Goal: Task Accomplishment & Management: Complete application form

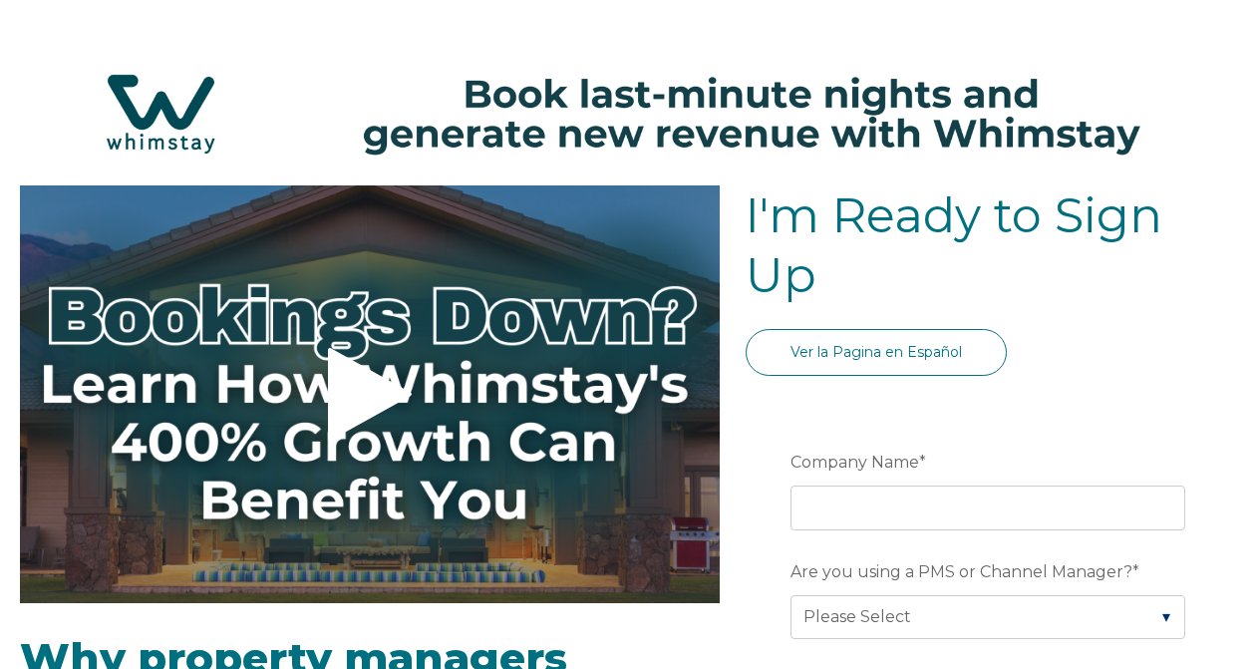
select select "US"
select select "Standard"
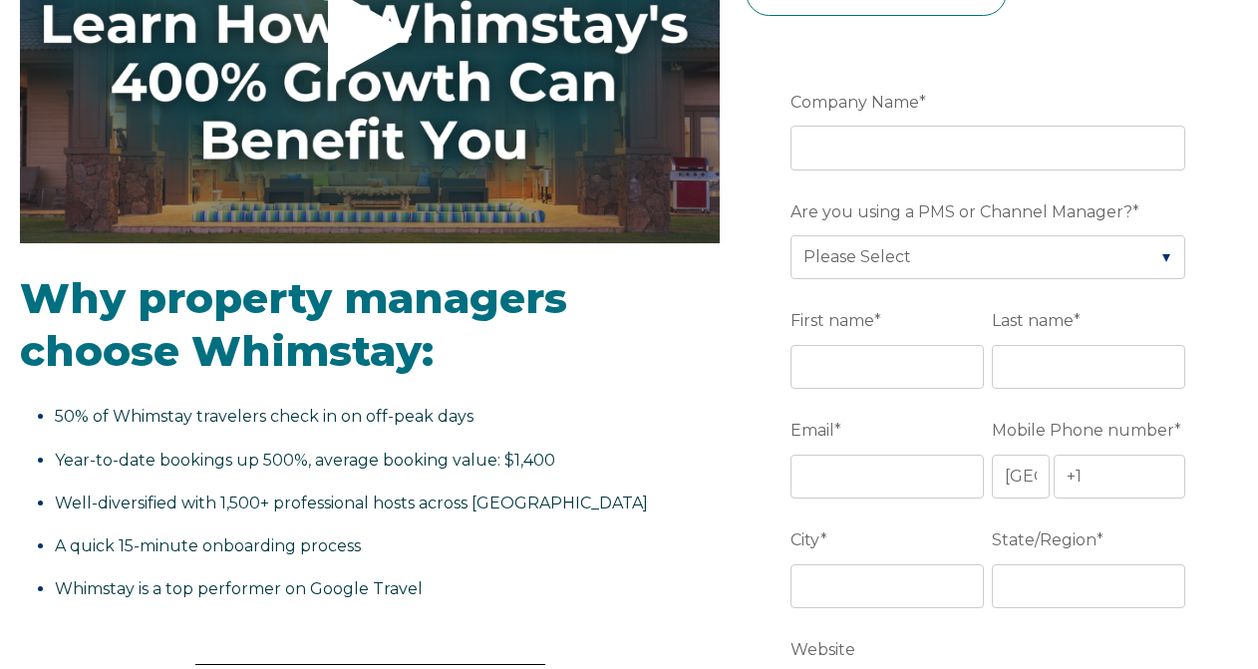
scroll to position [312, 0]
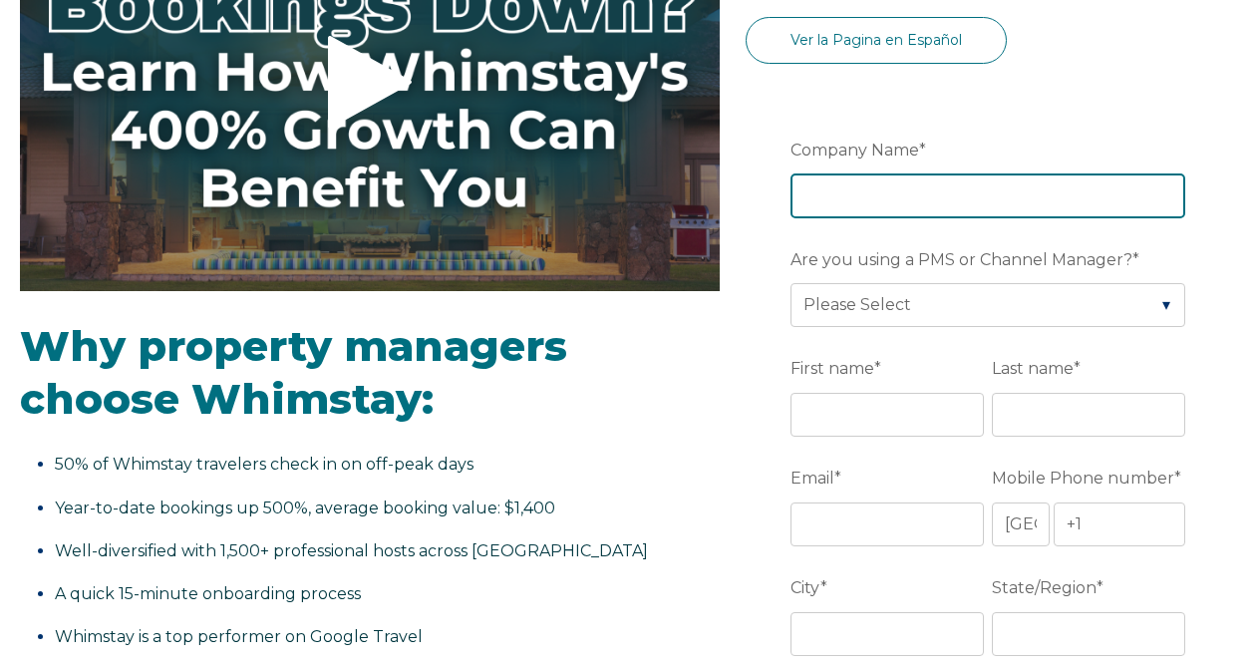
click at [902, 190] on input "Company Name *" at bounding box center [987, 195] width 395 height 44
type input "MELLrose LLC"
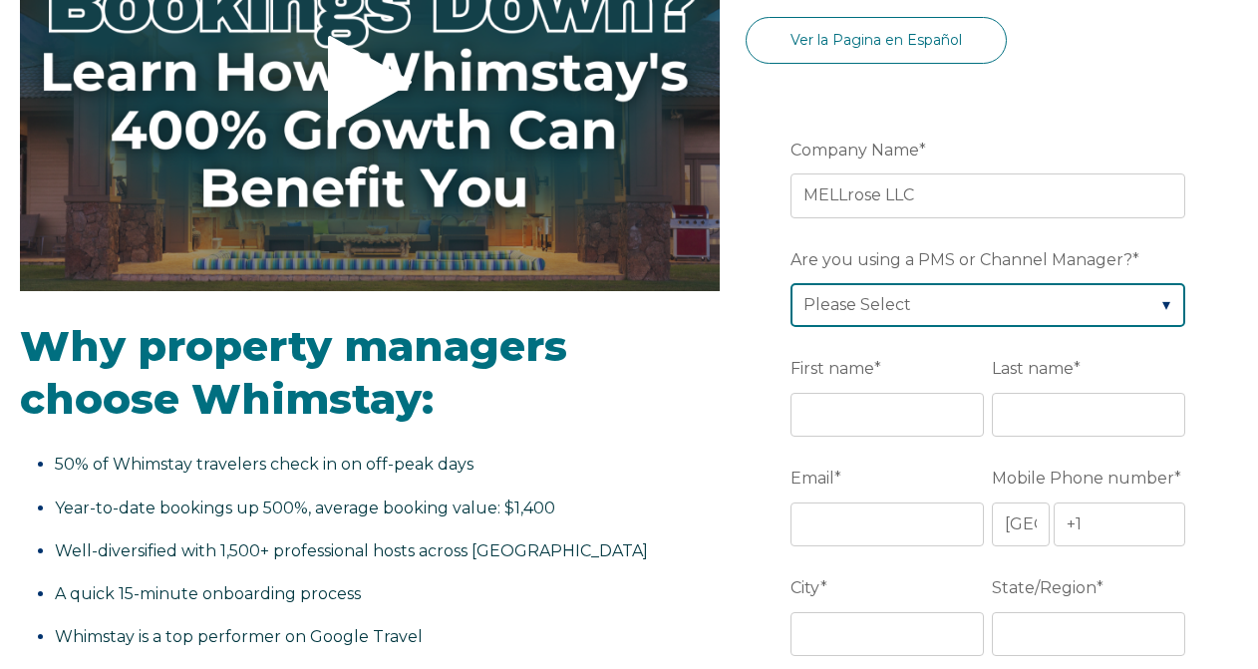
click at [896, 305] on select "Please Select Barefoot BookingPal Boost Brightside CiiRUS Escapia Guesty Hostaw…" at bounding box center [987, 305] width 395 height 44
select select "Guesty"
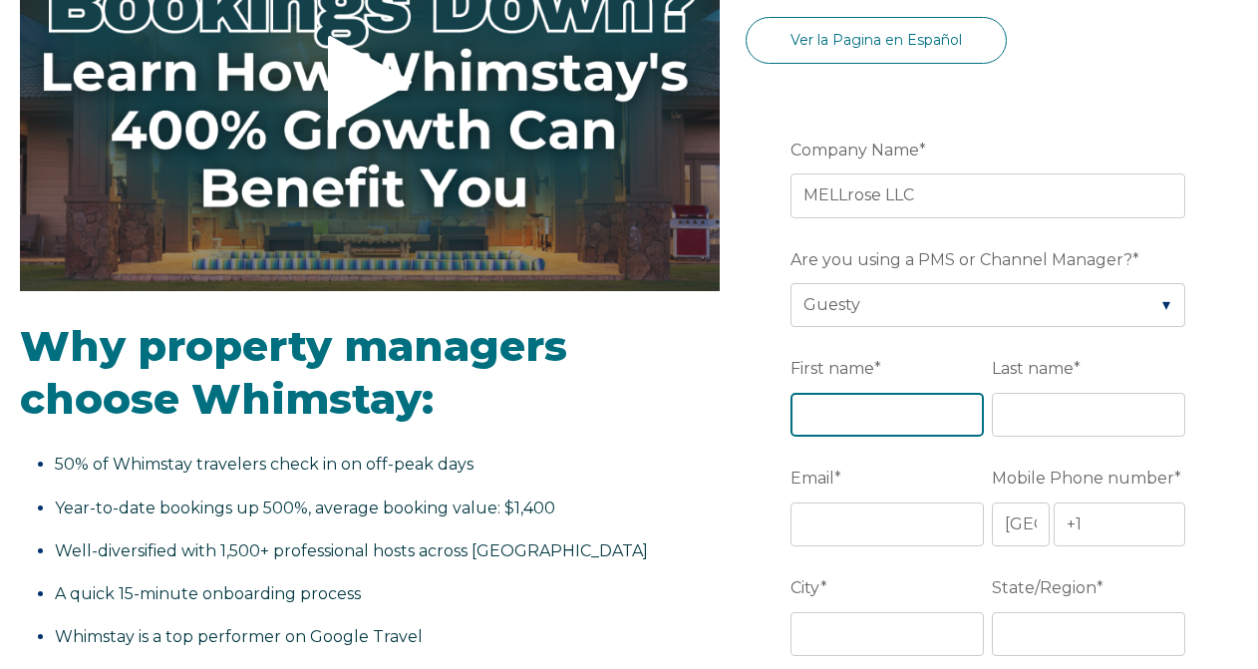
click at [842, 421] on input "First name *" at bounding box center [886, 415] width 193 height 44
type input "Faith"
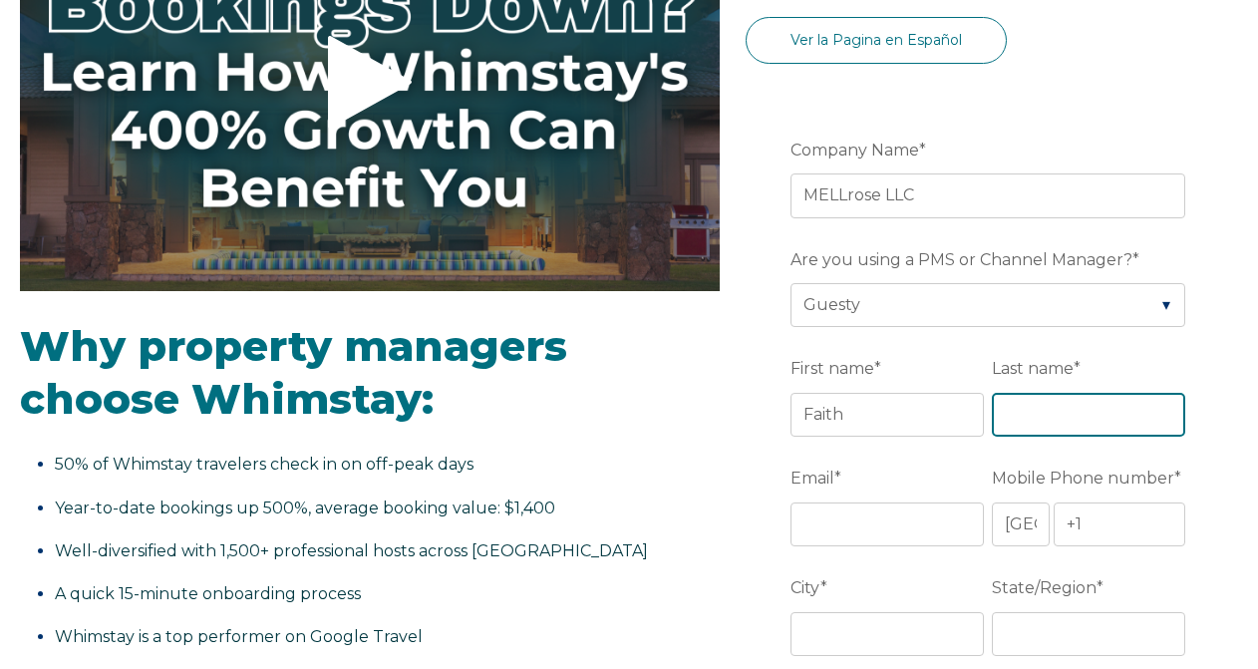
click at [1048, 423] on input "Last name *" at bounding box center [1088, 415] width 193 height 44
type input "[PERSON_NAME]"
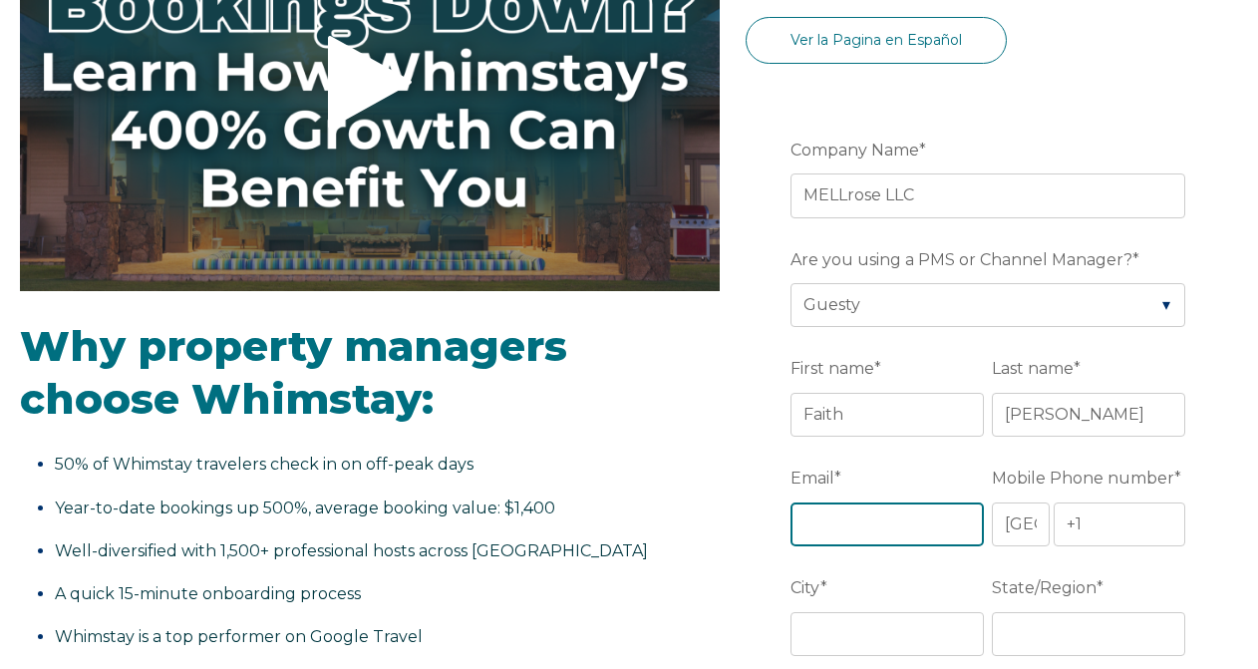
click at [918, 514] on input "Email *" at bounding box center [886, 524] width 193 height 44
type input "[EMAIL_ADDRESS][DOMAIN_NAME]"
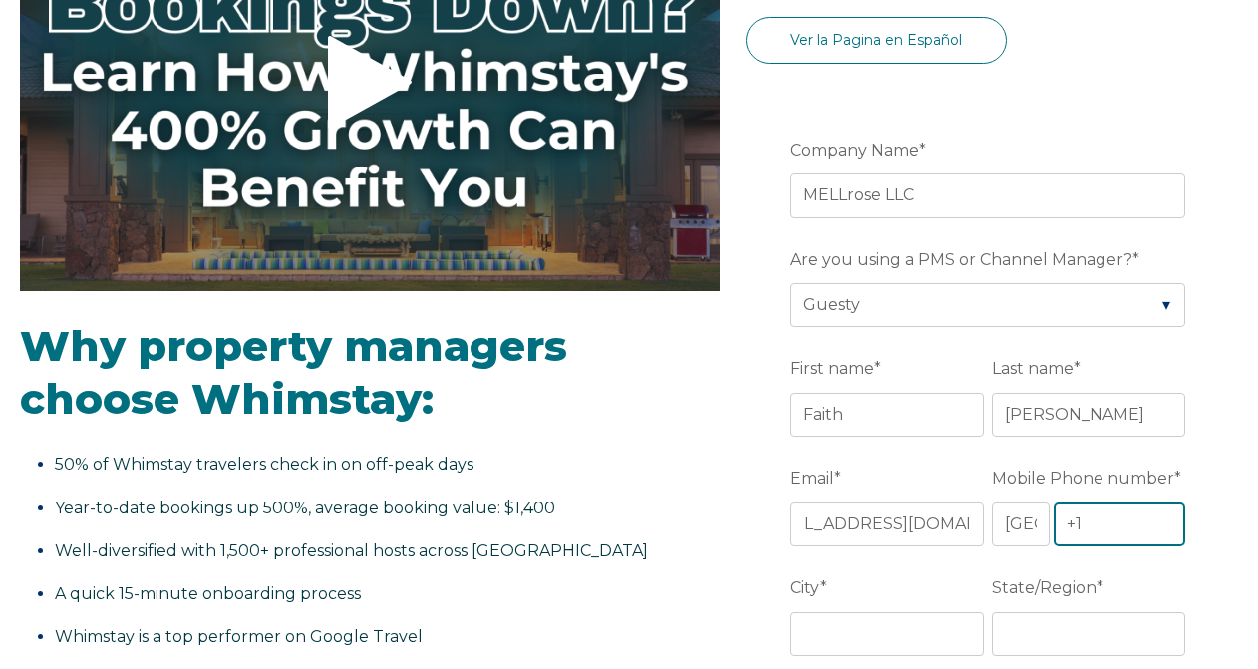
scroll to position [0, 0]
click at [1116, 533] on input "+1" at bounding box center [1119, 524] width 132 height 44
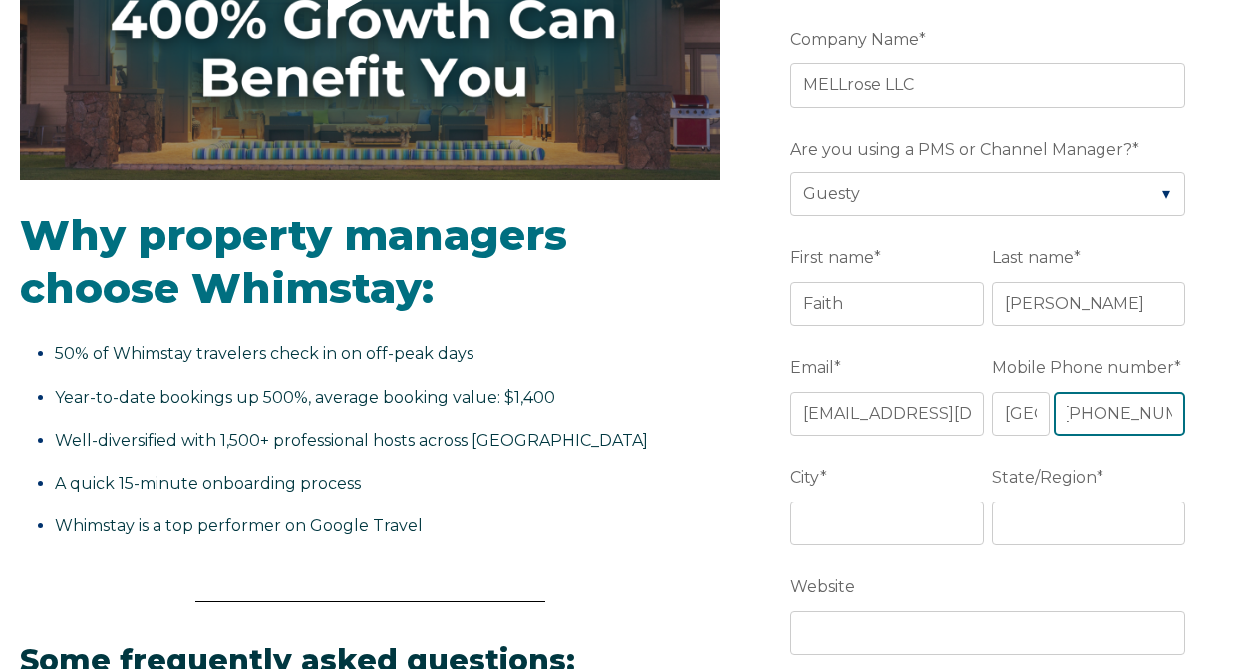
scroll to position [430, 0]
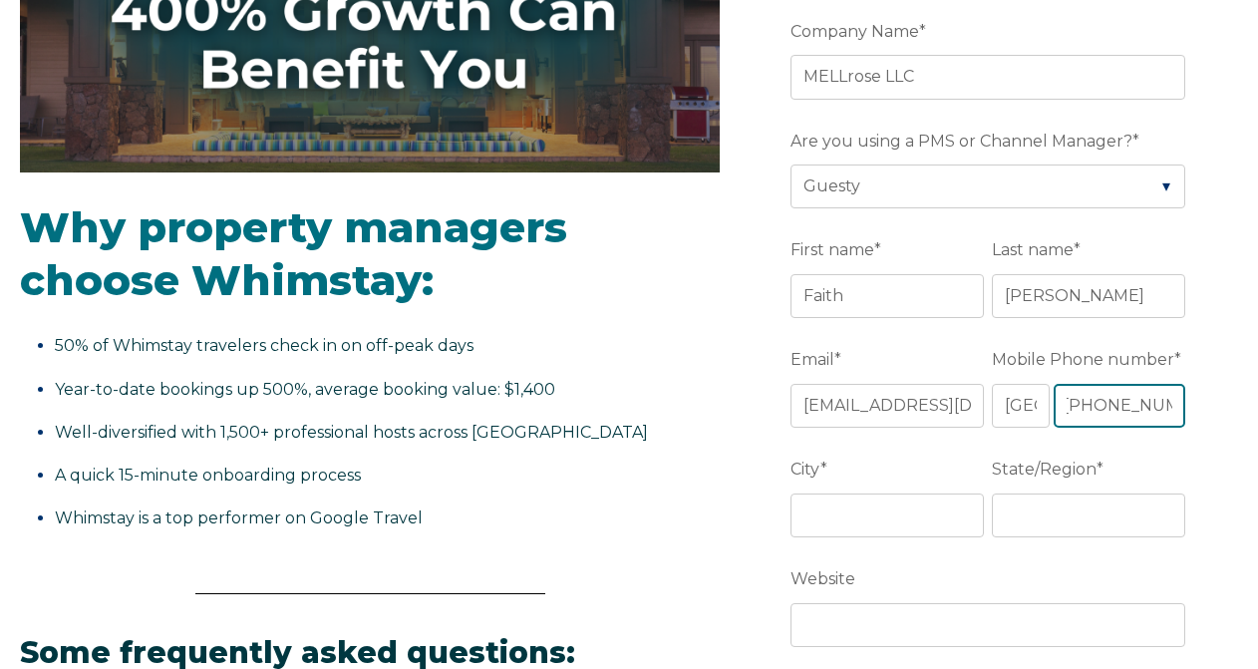
type input "[PHONE_NUMBER]"
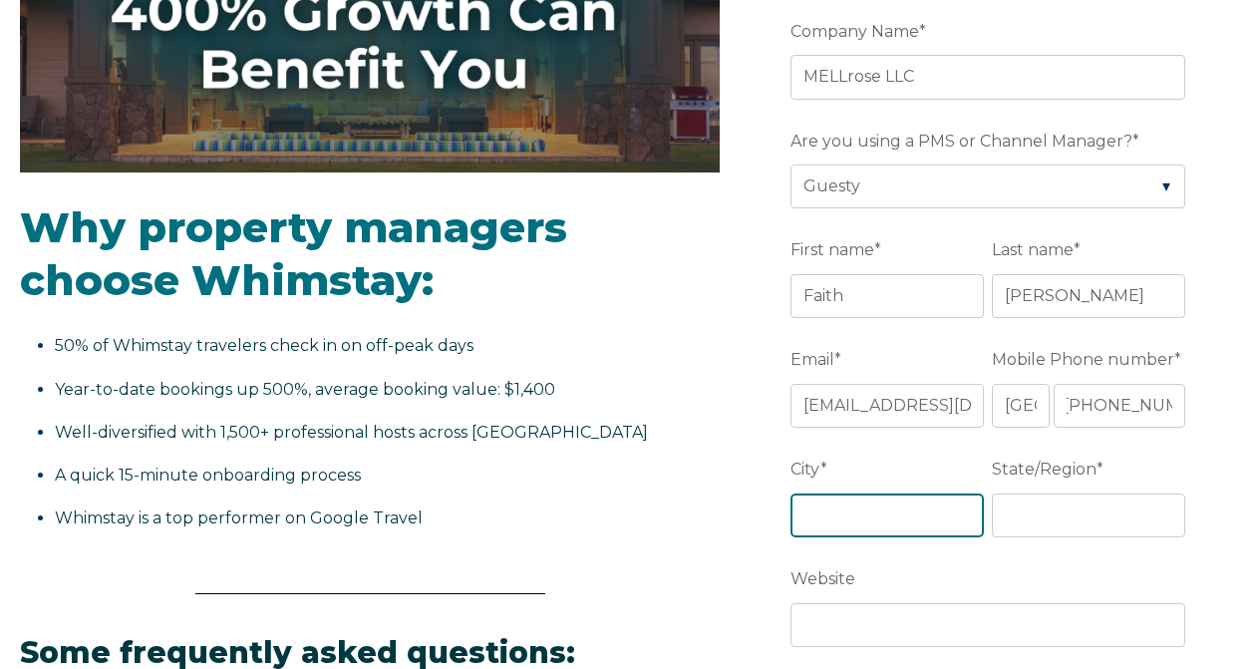
click at [825, 503] on input "City *" at bounding box center [886, 515] width 193 height 44
type input "[GEOGRAPHIC_DATA]"
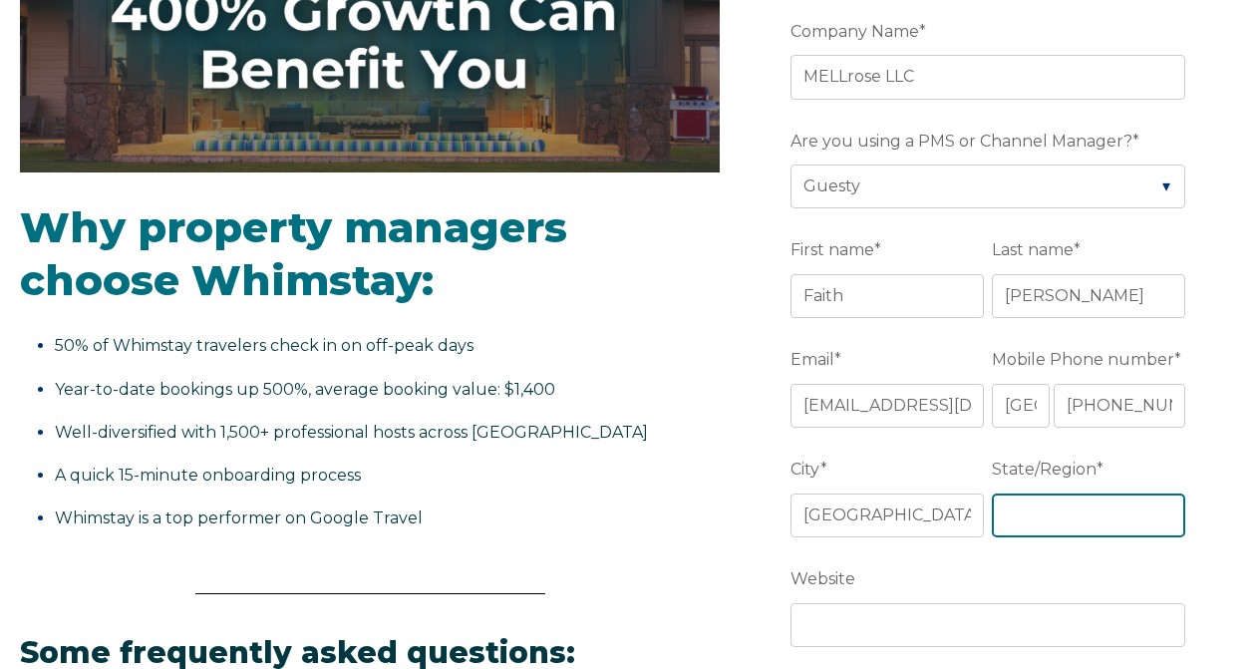
click at [1032, 516] on input "State/Region *" at bounding box center [1088, 515] width 193 height 44
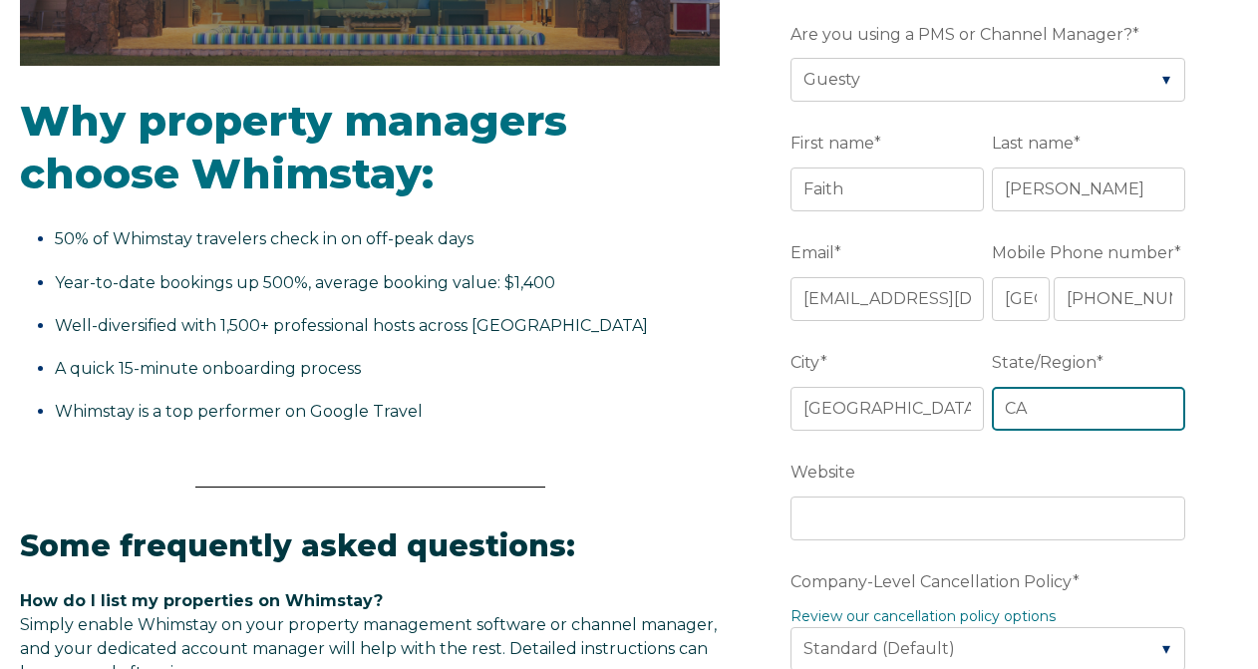
scroll to position [598, 0]
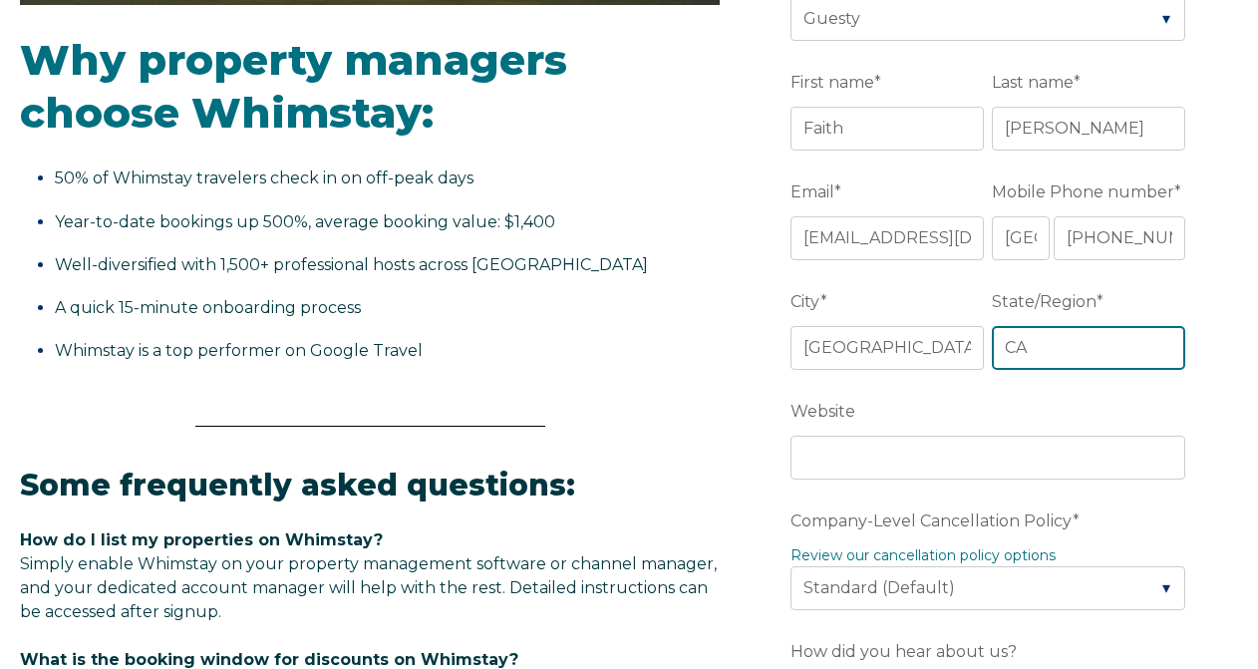
type input "CA"
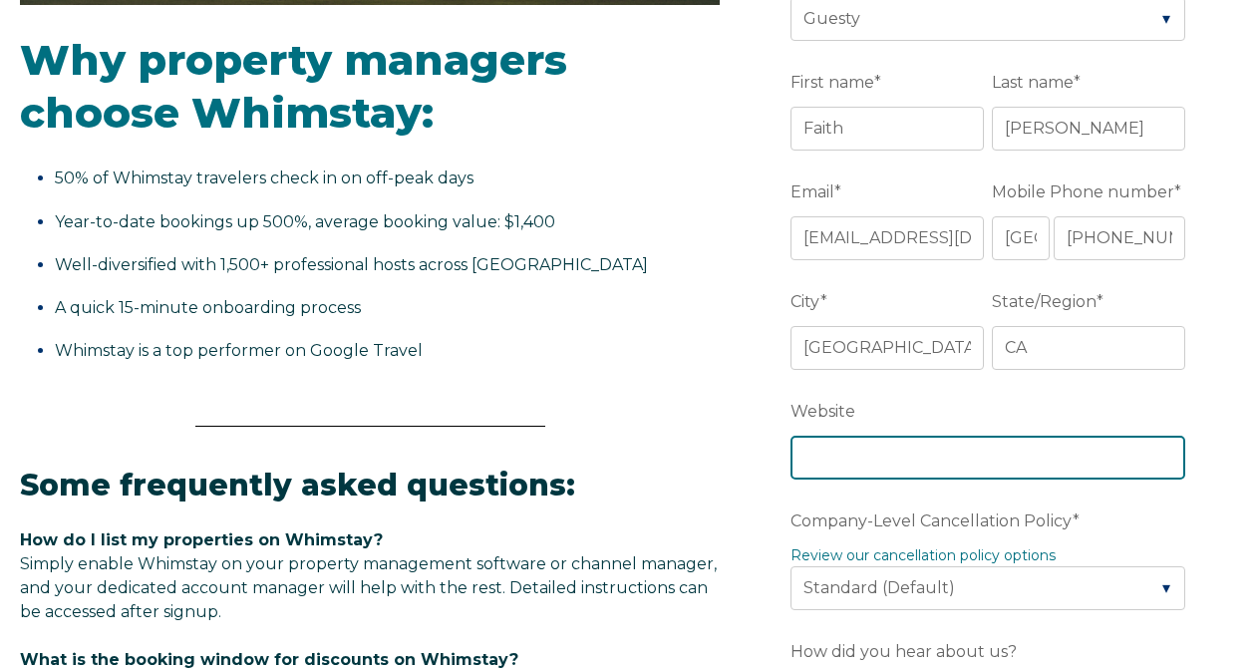
click at [865, 460] on input "Website" at bounding box center [987, 457] width 395 height 44
type input "w"
paste input "[URL][DOMAIN_NAME]"
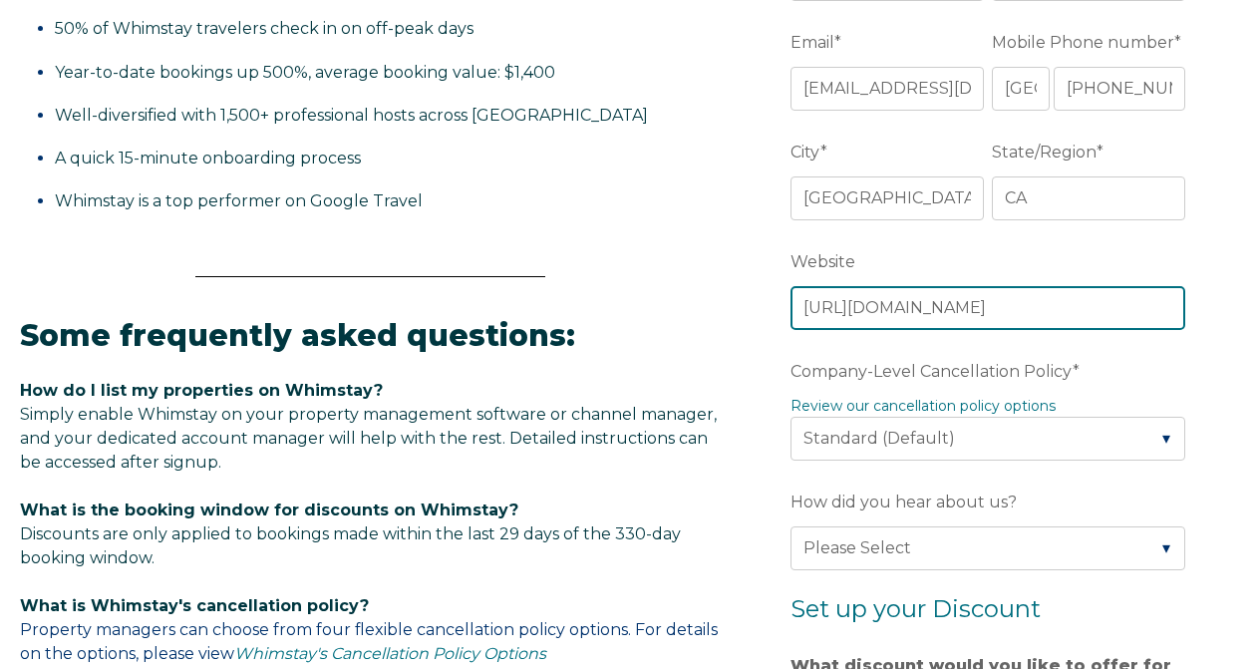
scroll to position [748, 0]
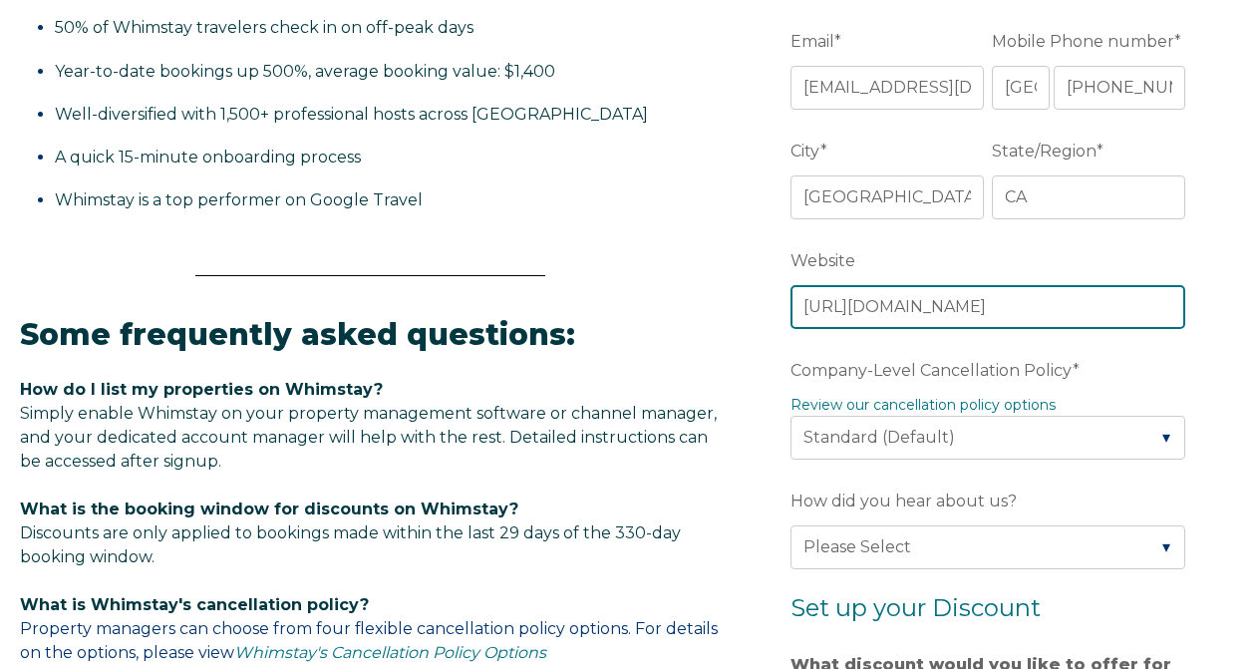
type input "[URL][DOMAIN_NAME]"
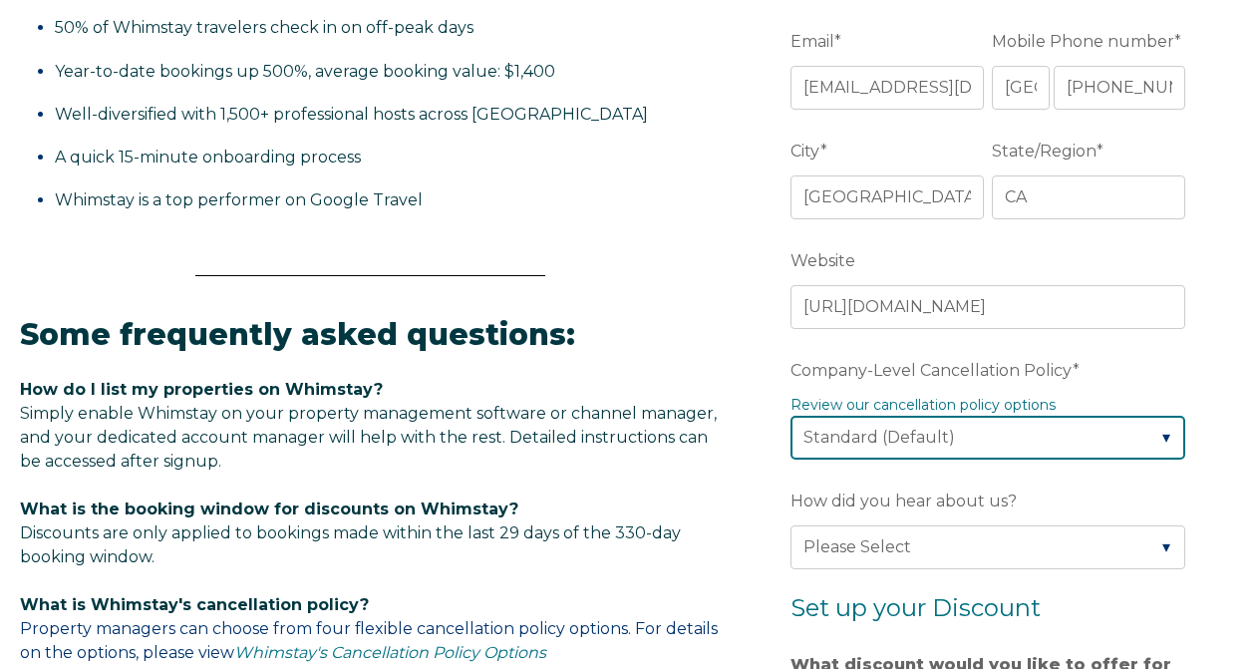
click at [1165, 434] on select "Please Select Partial Standard (Default) Moderate Strict" at bounding box center [987, 438] width 395 height 44
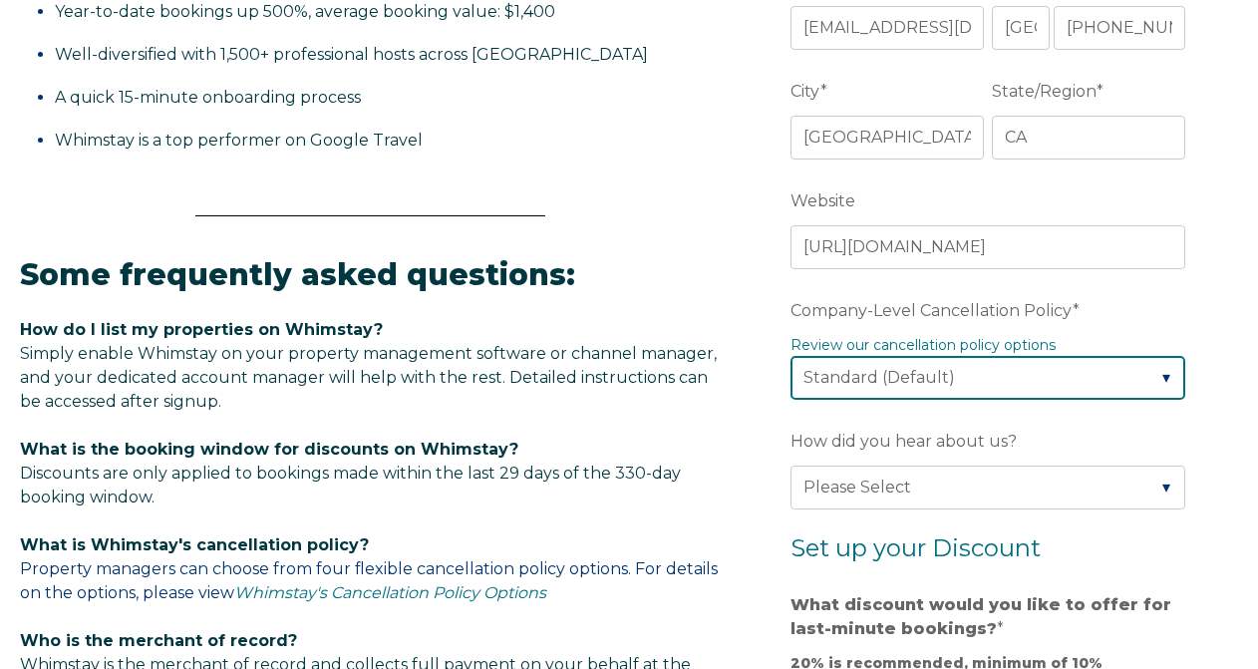
scroll to position [850, 0]
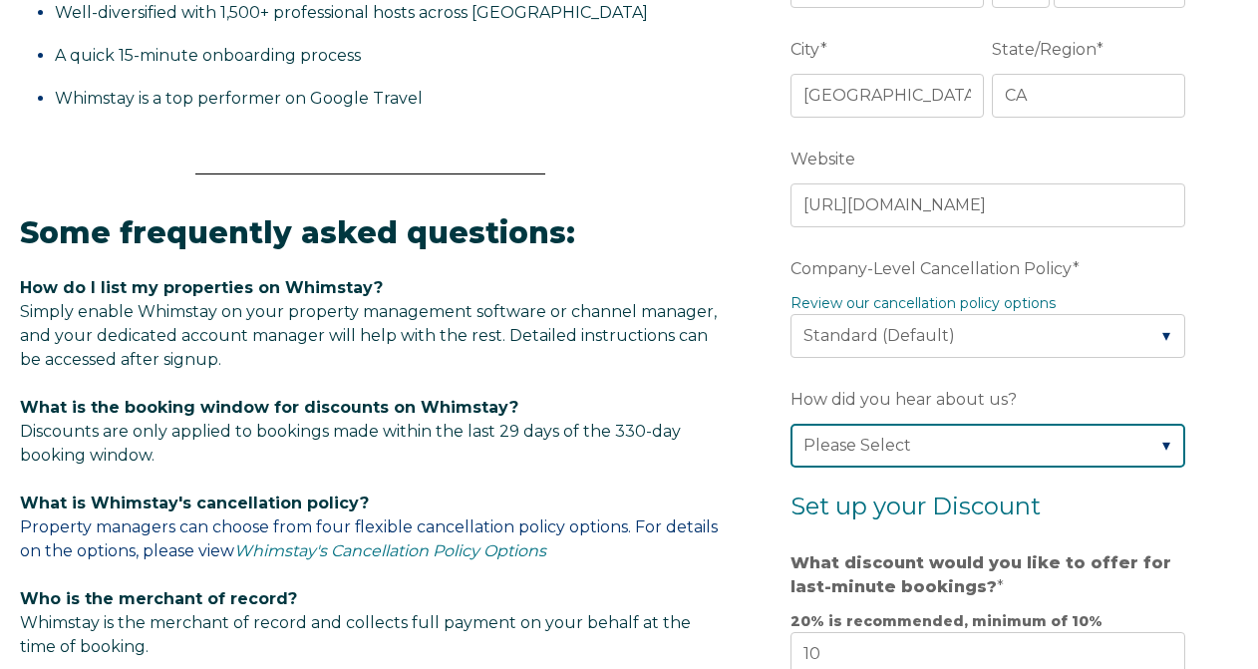
click at [1161, 443] on select "Please Select Found Whimstay through a Google search Direct outreach from a Whi…" at bounding box center [987, 446] width 395 height 44
select select "Google Search"
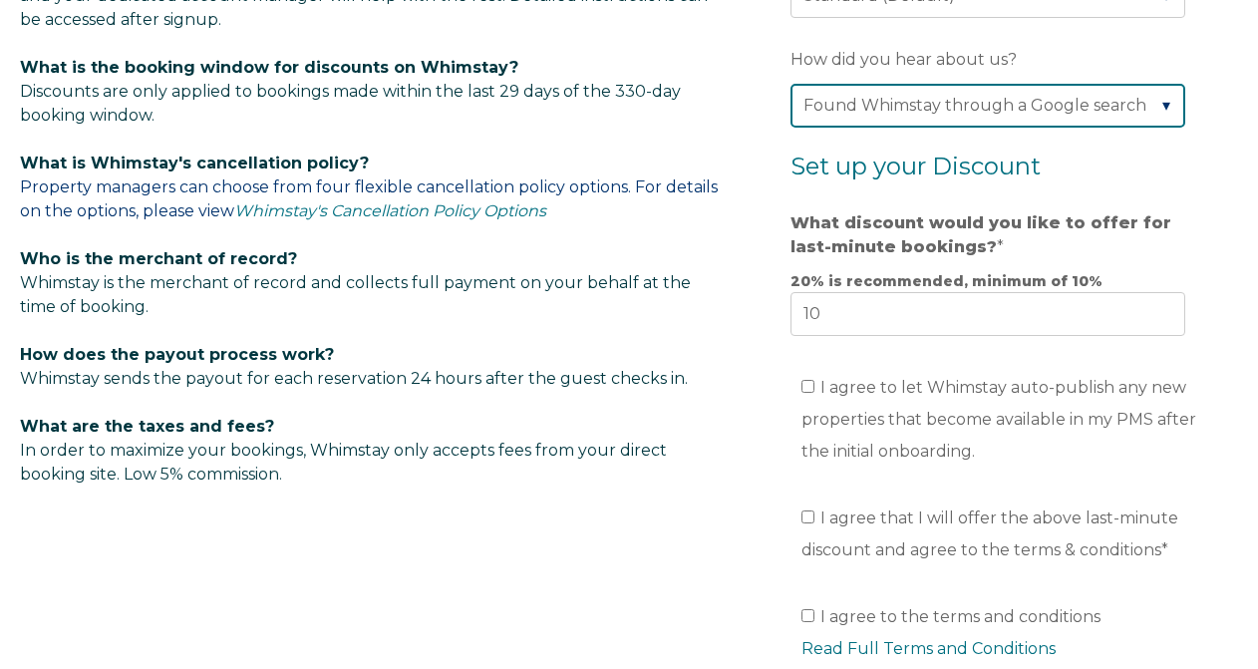
scroll to position [1193, 0]
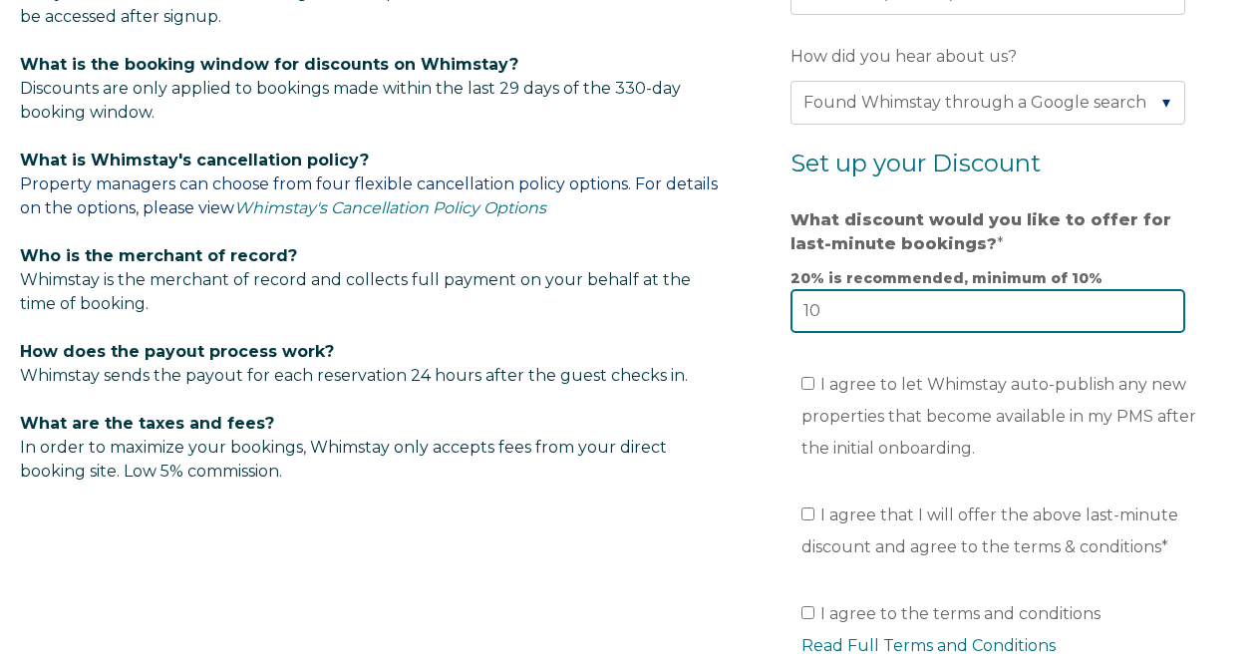
drag, startPoint x: 861, startPoint y: 319, endPoint x: 719, endPoint y: 313, distance: 141.6
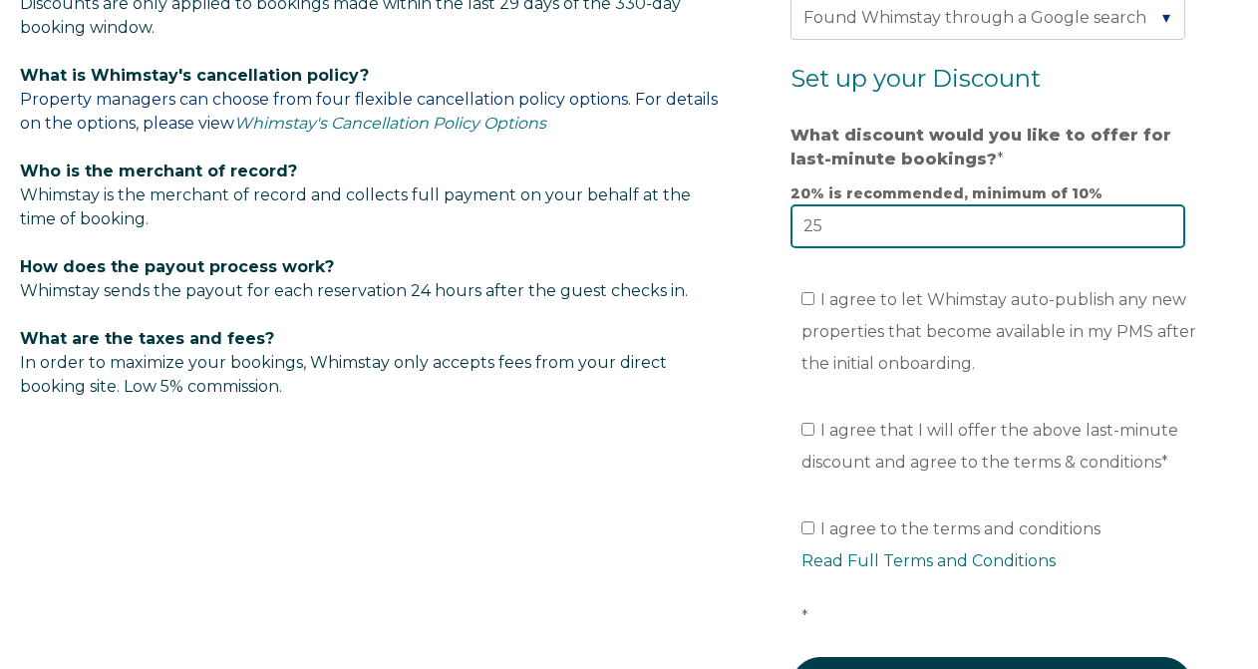
scroll to position [1280, 0]
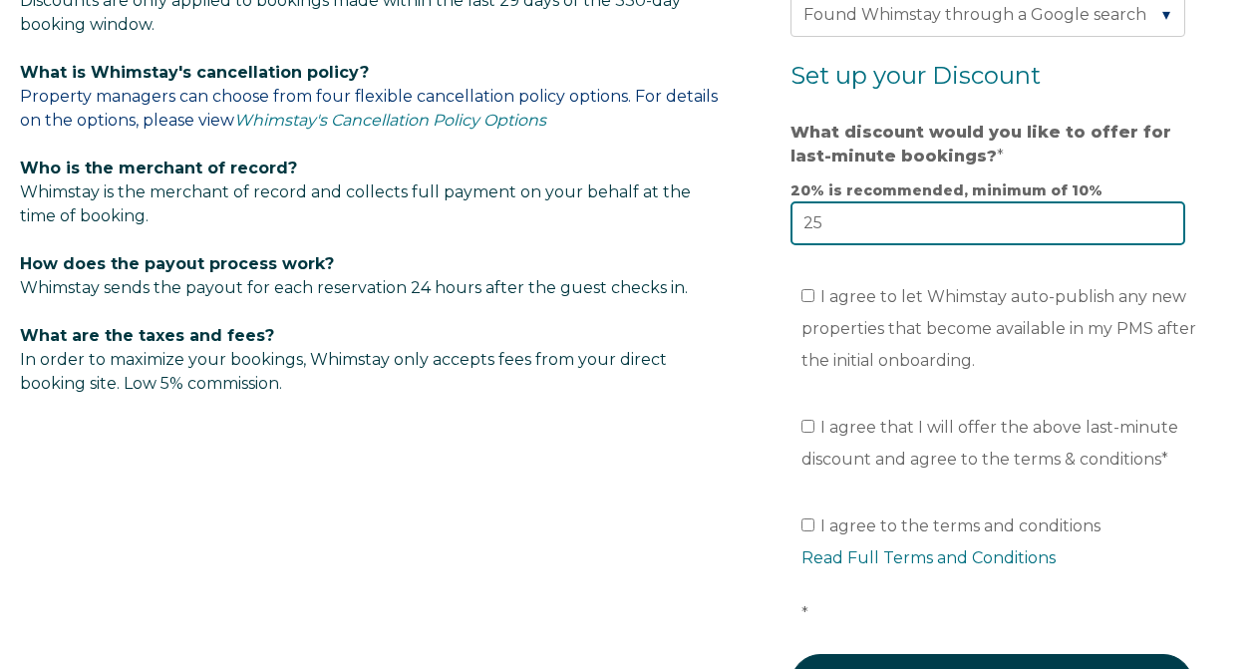
type input "25"
click at [803, 429] on input "I agree that I will offer the above last-minute discount and agree to the terms…" at bounding box center [807, 426] width 13 height 13
checkbox input "true"
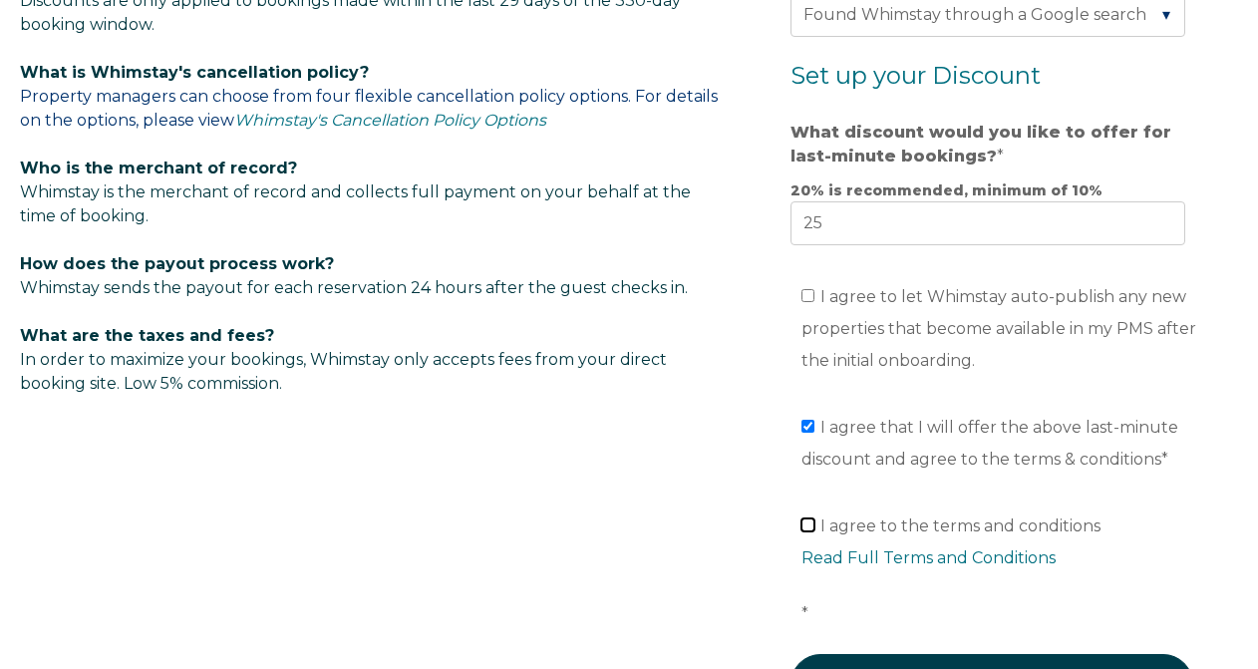
click at [808, 524] on input "I agree to the terms and conditions Read Full Terms and Conditions *" at bounding box center [807, 524] width 13 height 13
checkbox input "true"
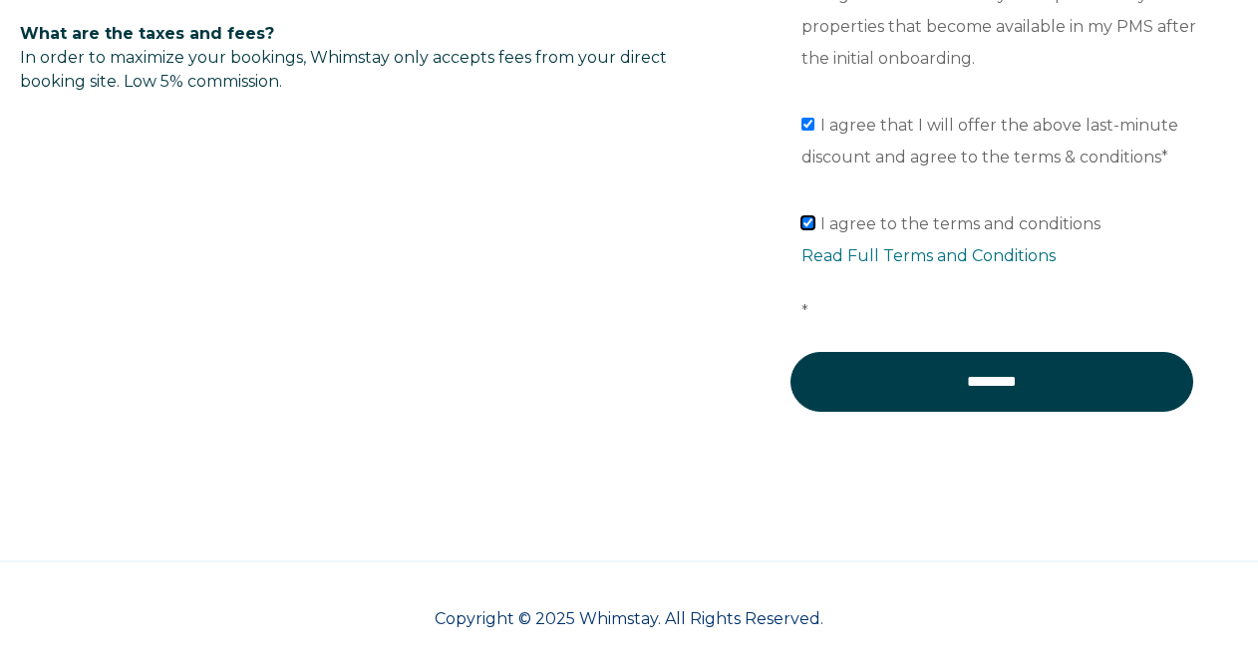
scroll to position [1592, 0]
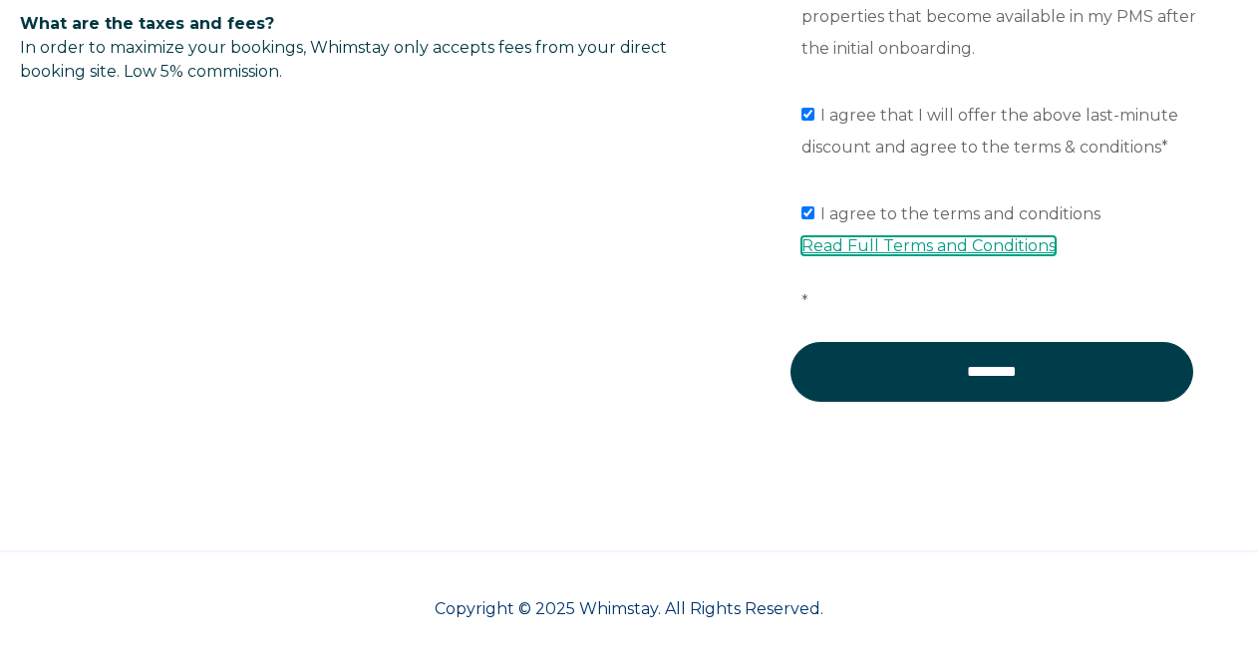
click at [873, 244] on link "Read Full Terms and Conditions" at bounding box center [928, 245] width 254 height 19
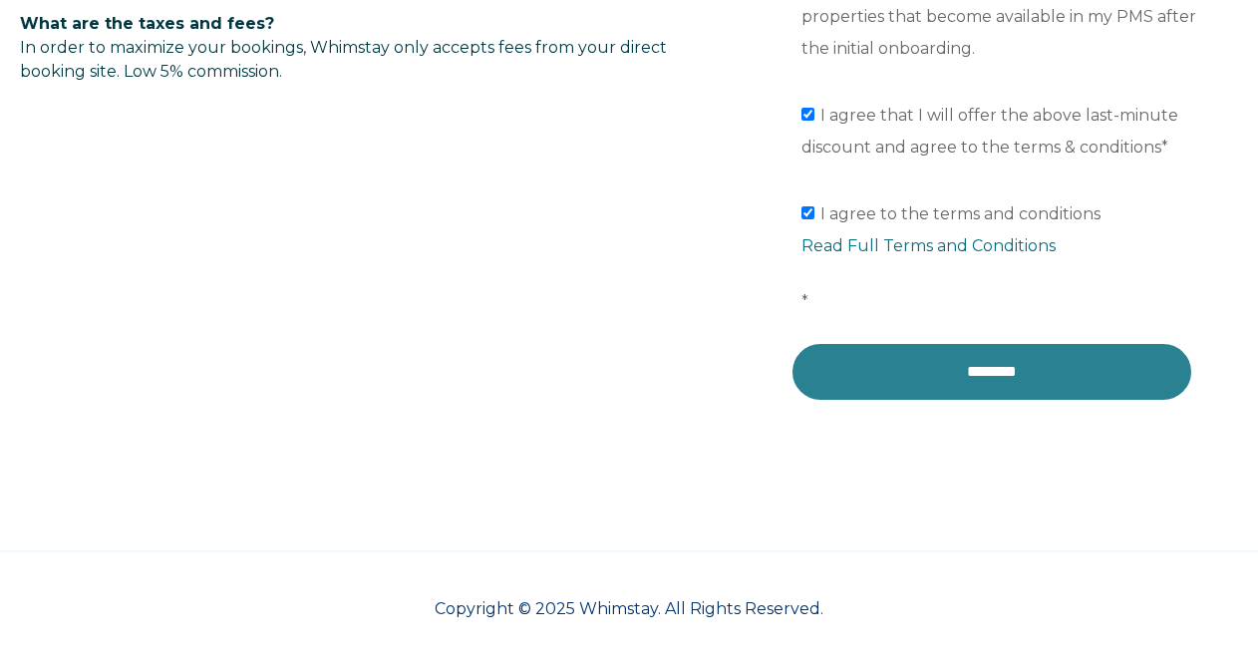
click at [977, 371] on input "********" at bounding box center [991, 372] width 403 height 60
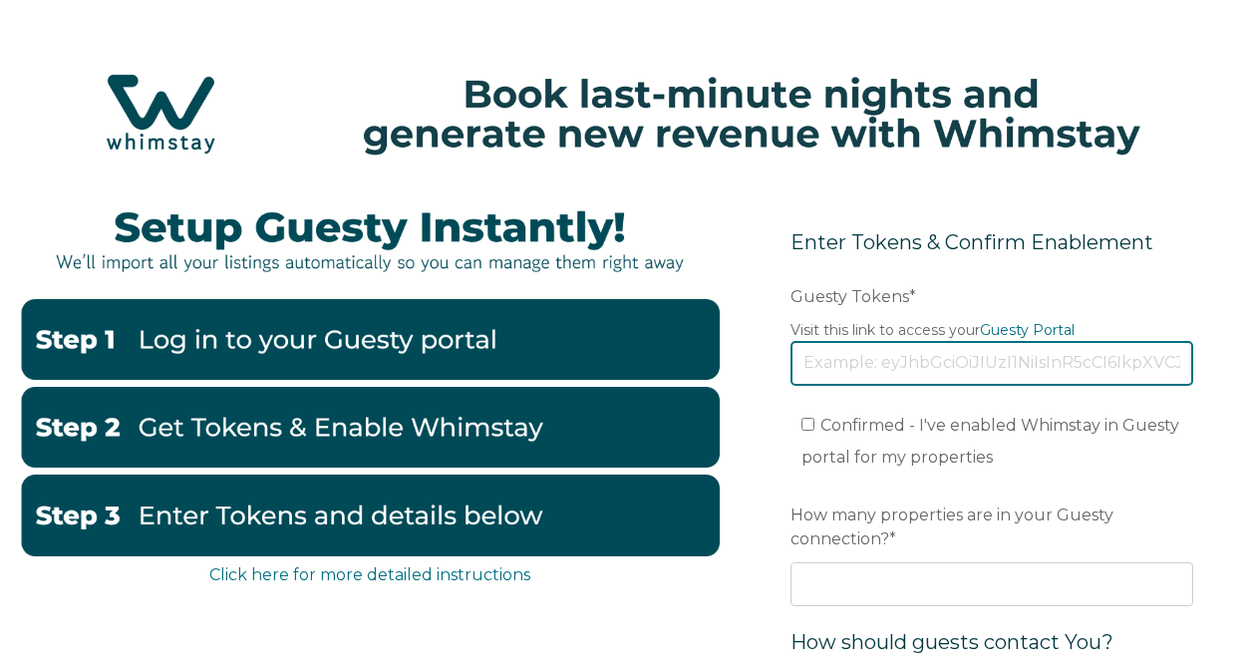
click at [855, 362] on input "Guesty Tokens *" at bounding box center [991, 363] width 403 height 44
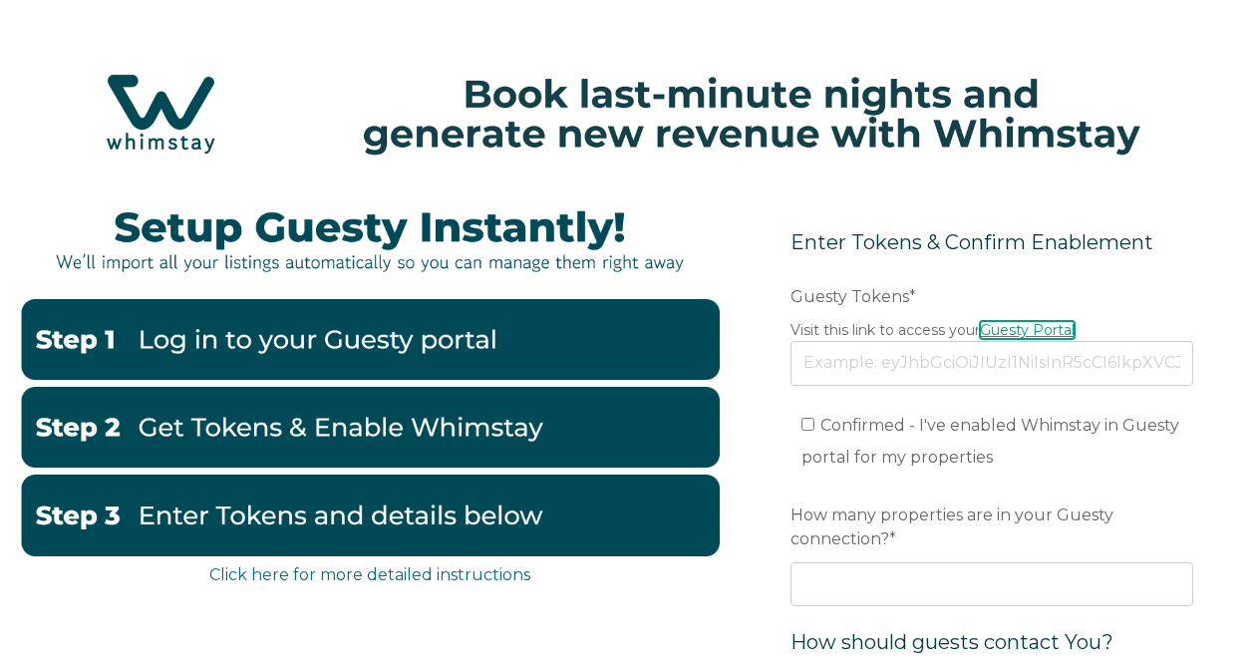
click at [1048, 332] on link "Guesty Portal" at bounding box center [1027, 330] width 95 height 18
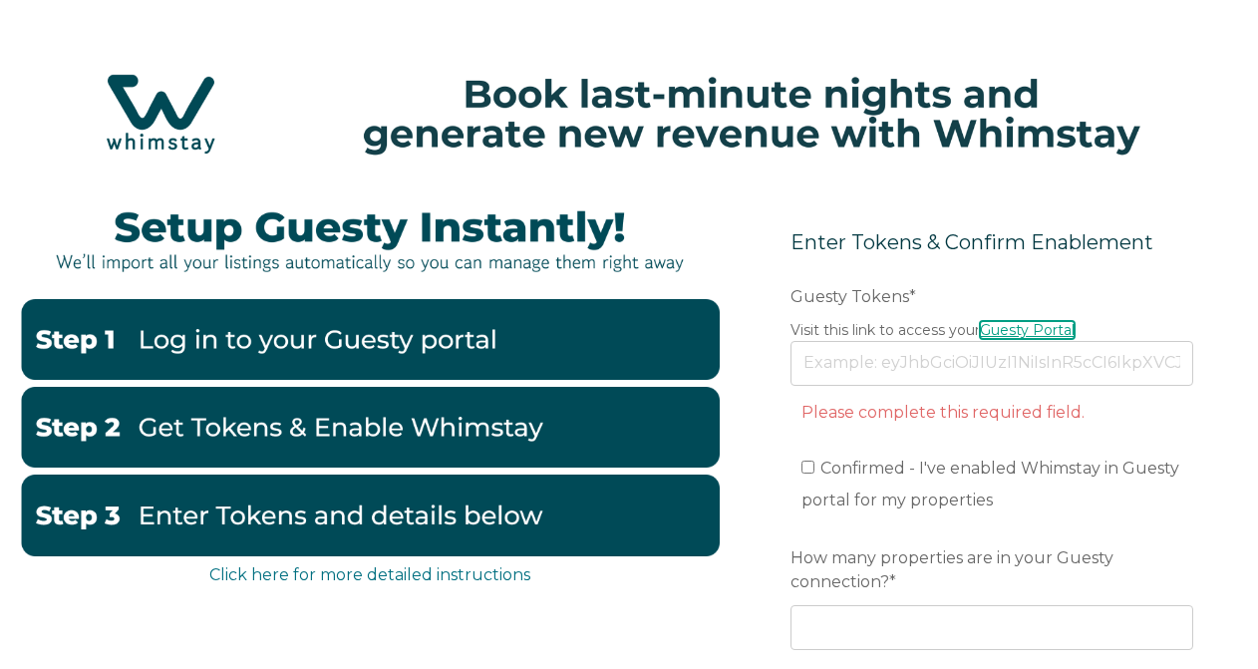
click at [1028, 331] on link "Guesty Portal" at bounding box center [1027, 330] width 95 height 18
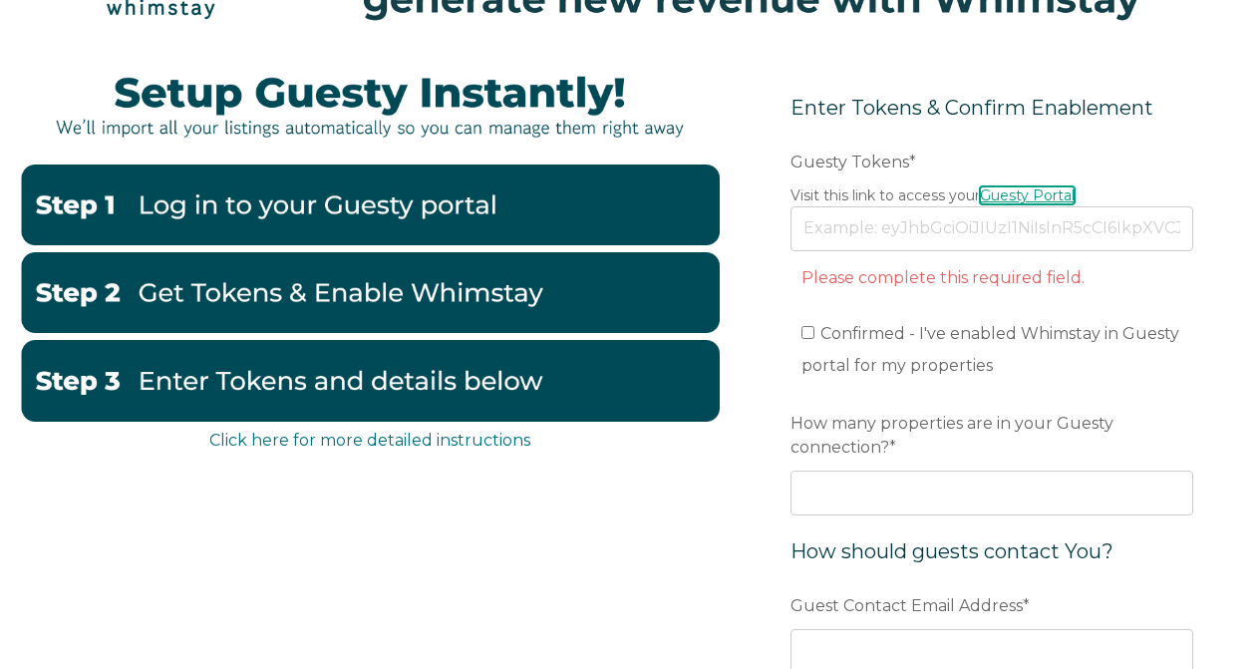
scroll to position [153, 0]
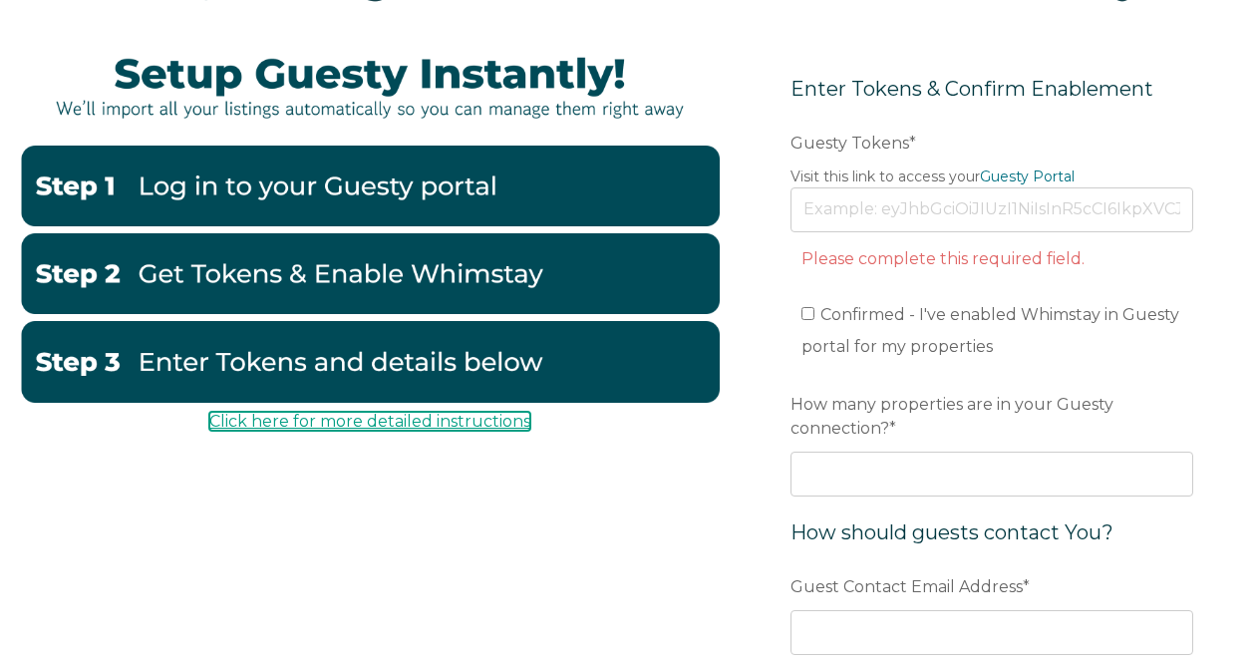
click at [442, 423] on link "Click here for more detailed instructions" at bounding box center [369, 421] width 321 height 19
